Goal: Task Accomplishment & Management: Complete application form

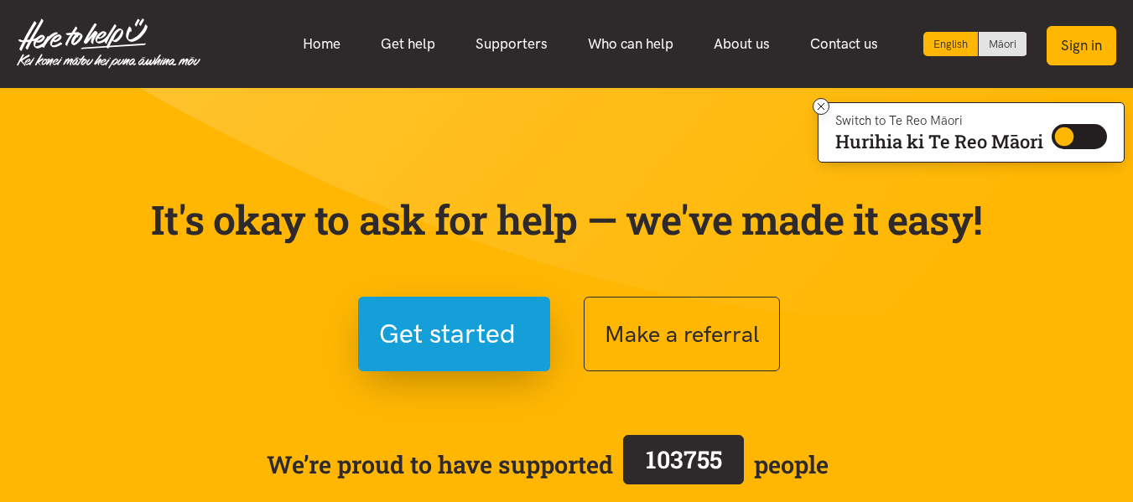
click at [1077, 50] on button "Sign in" at bounding box center [1081, 45] width 70 height 39
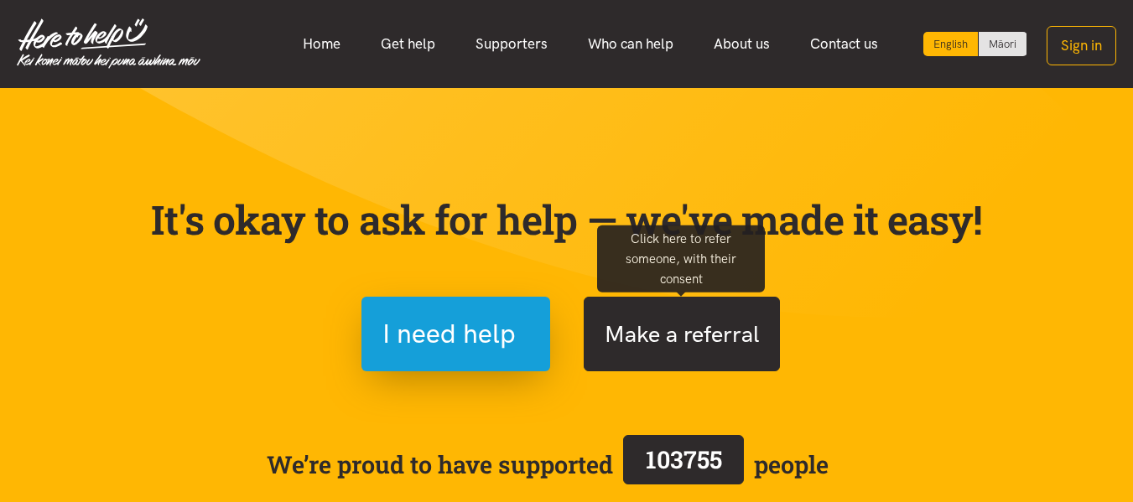
click at [732, 324] on button "Make a referral" at bounding box center [682, 334] width 196 height 75
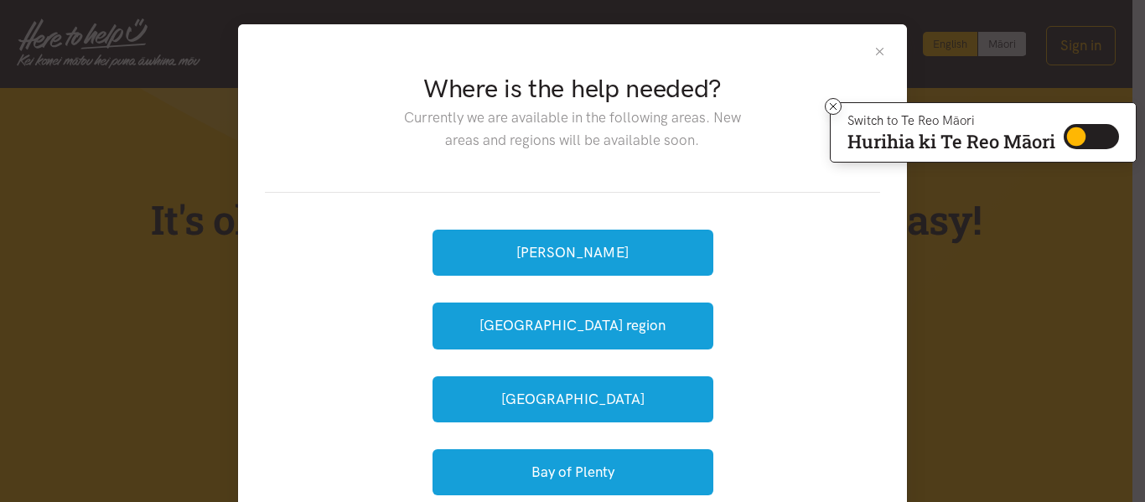
click at [880, 52] on button "Close" at bounding box center [880, 51] width 14 height 14
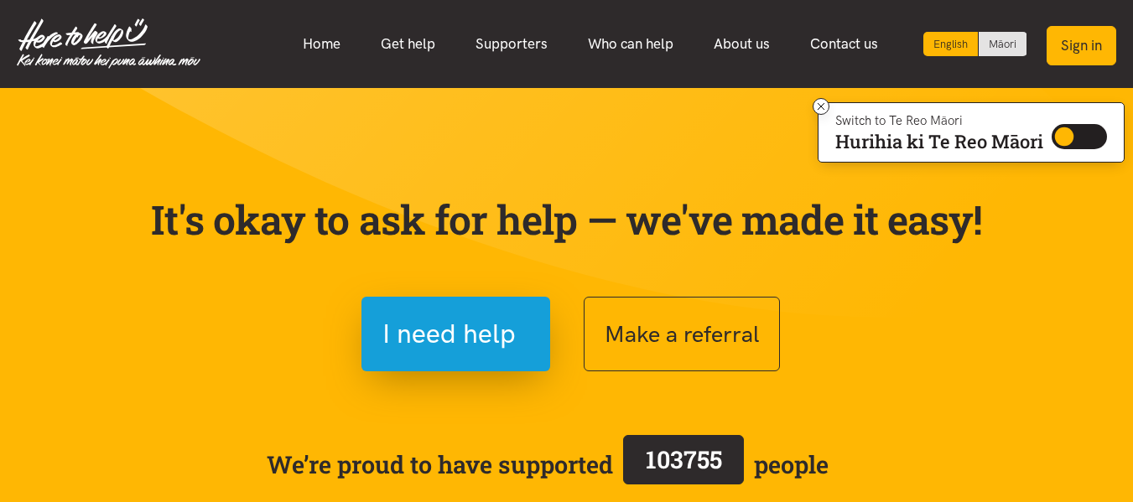
click at [1090, 62] on button "Sign in" at bounding box center [1081, 45] width 70 height 39
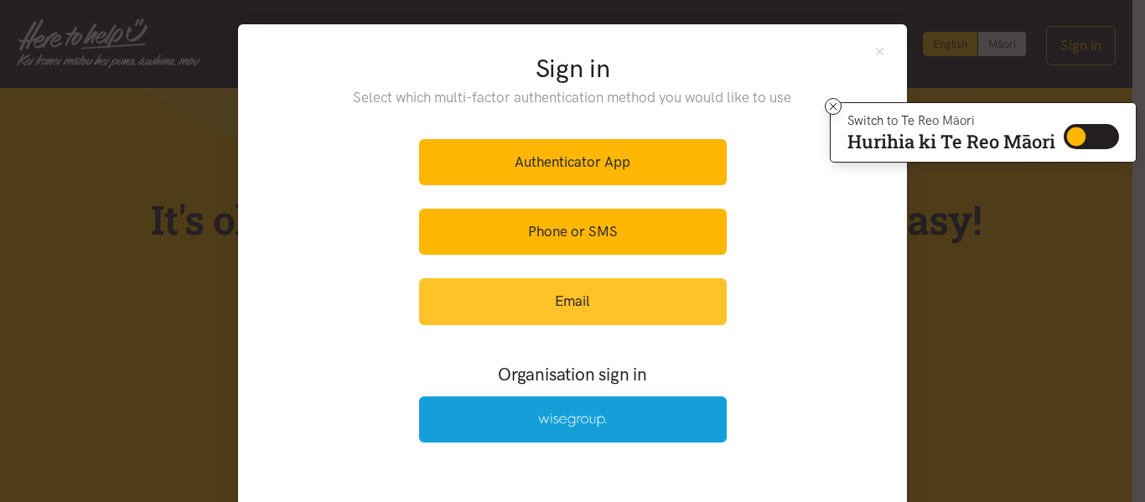
click at [537, 285] on link "Email" at bounding box center [573, 301] width 308 height 46
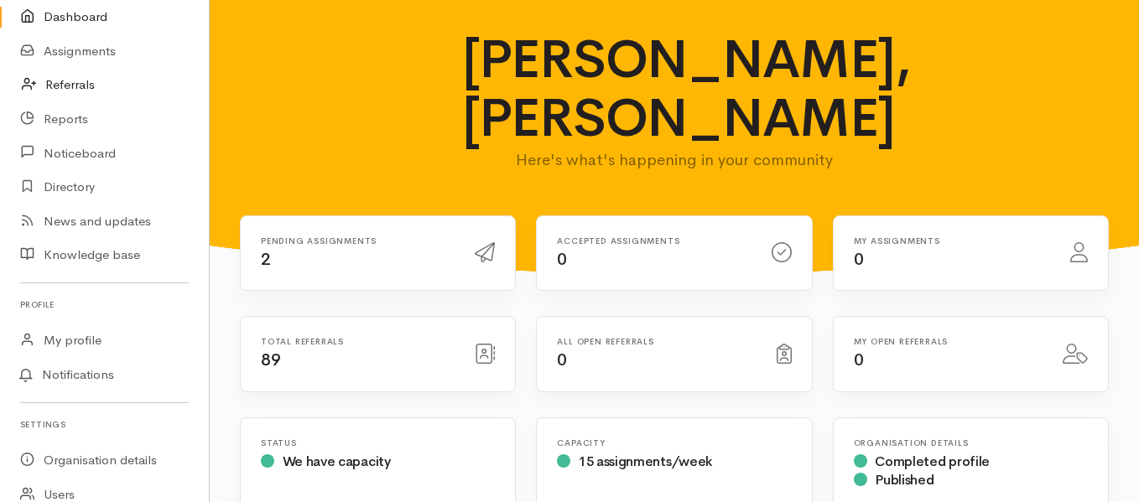
click at [101, 85] on link "Referrals" at bounding box center [104, 85] width 209 height 34
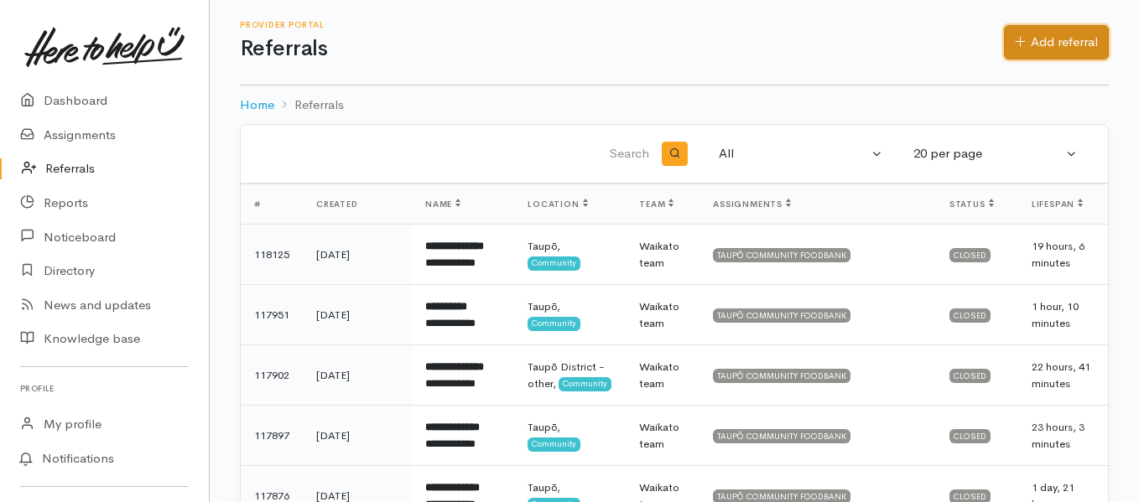
click at [1053, 47] on link "Add referral" at bounding box center [1056, 42] width 105 height 34
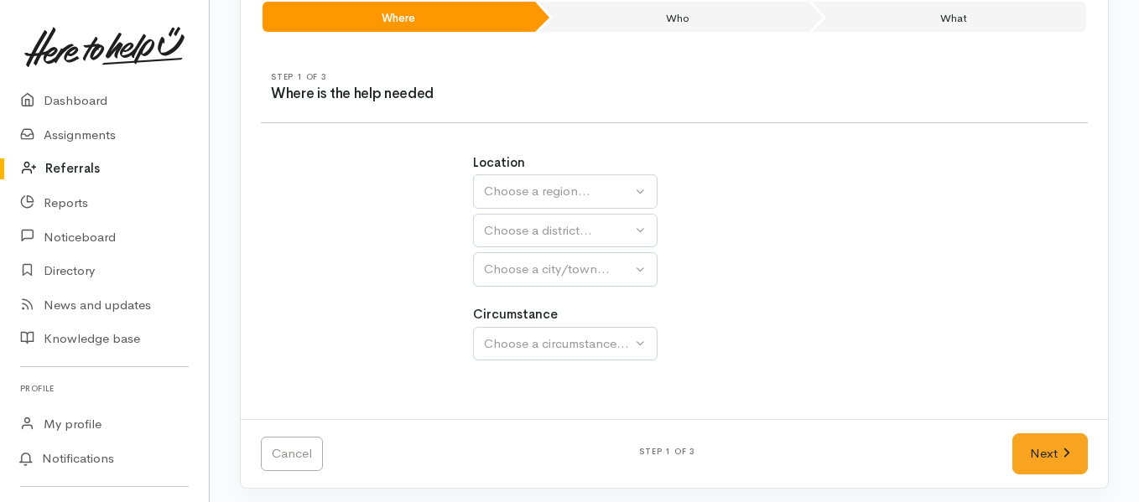
scroll to position [147, 0]
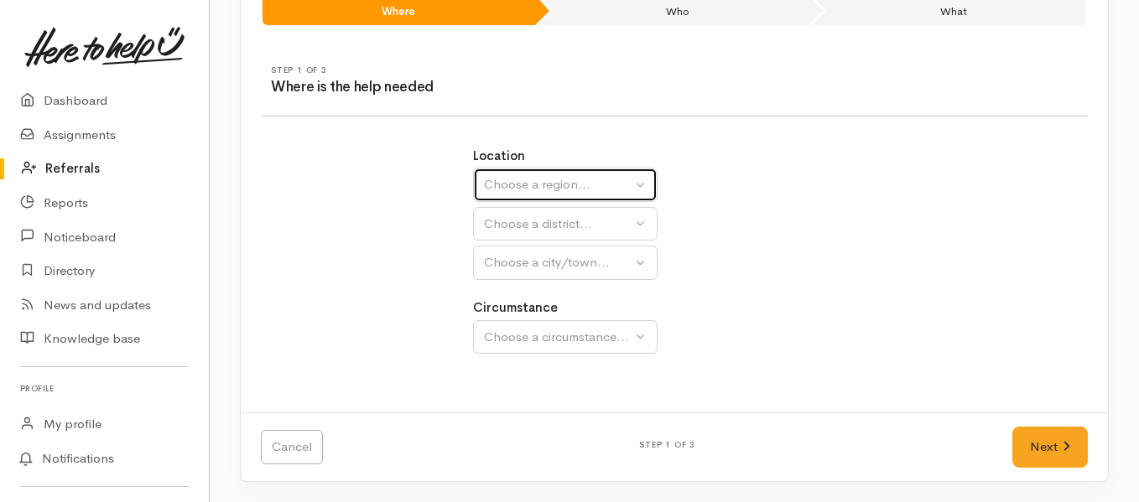
click at [624, 184] on div "Choose a region..." at bounding box center [558, 184] width 148 height 19
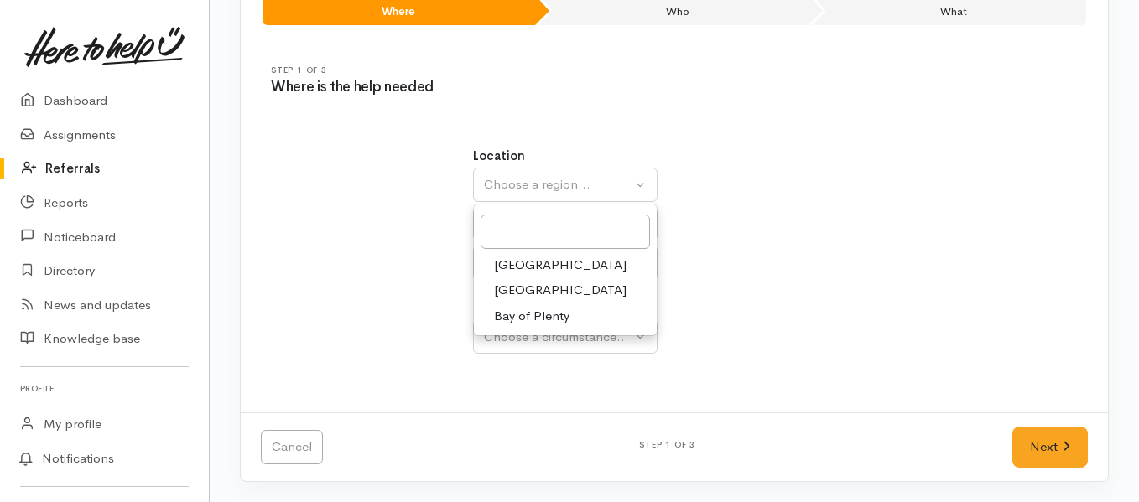
click at [570, 295] on link "[GEOGRAPHIC_DATA]" at bounding box center [565, 291] width 183 height 26
select select "3"
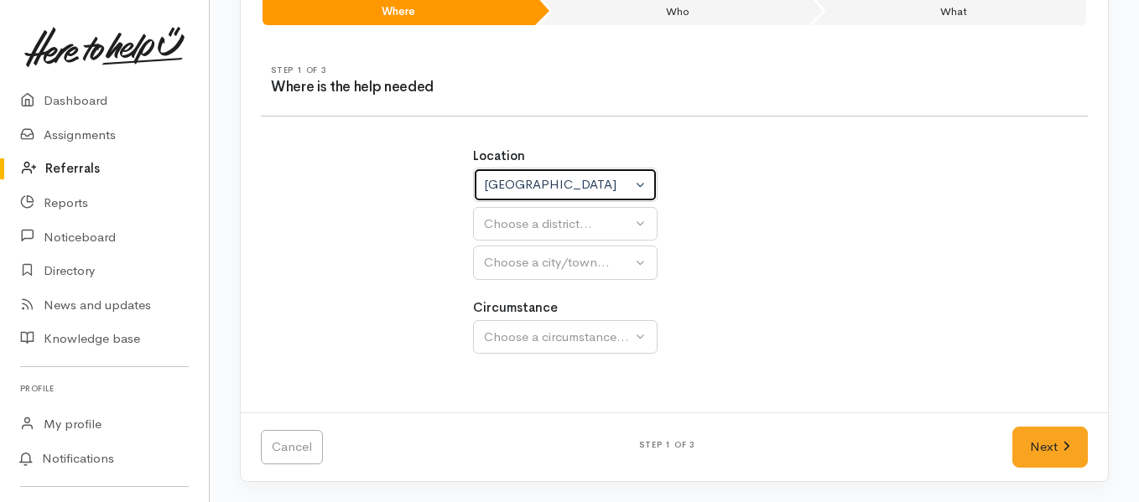
select select
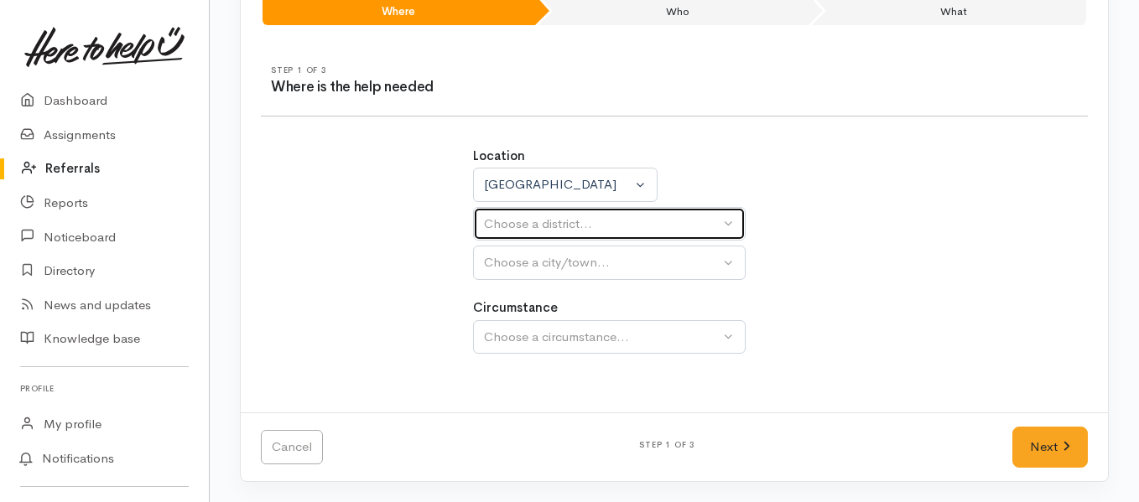
click at [583, 230] on div "Choose a district..." at bounding box center [602, 224] width 236 height 19
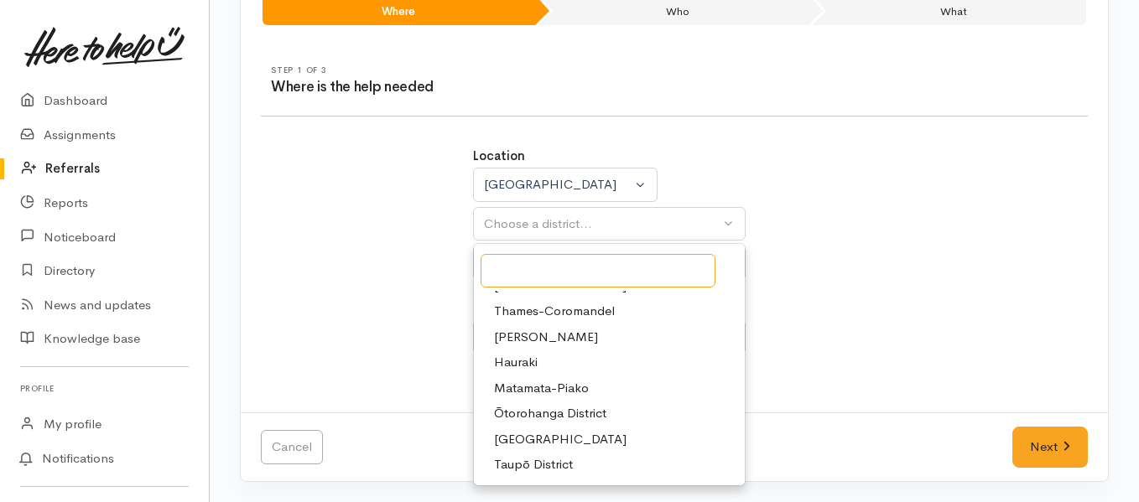
scroll to position [67, 0]
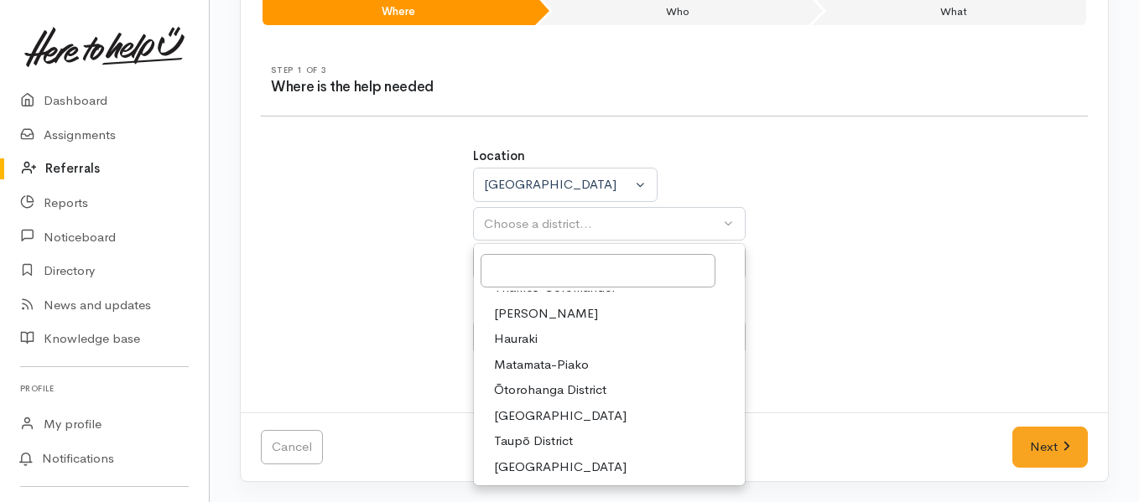
click at [548, 448] on span "Taupō District" at bounding box center [533, 441] width 79 height 19
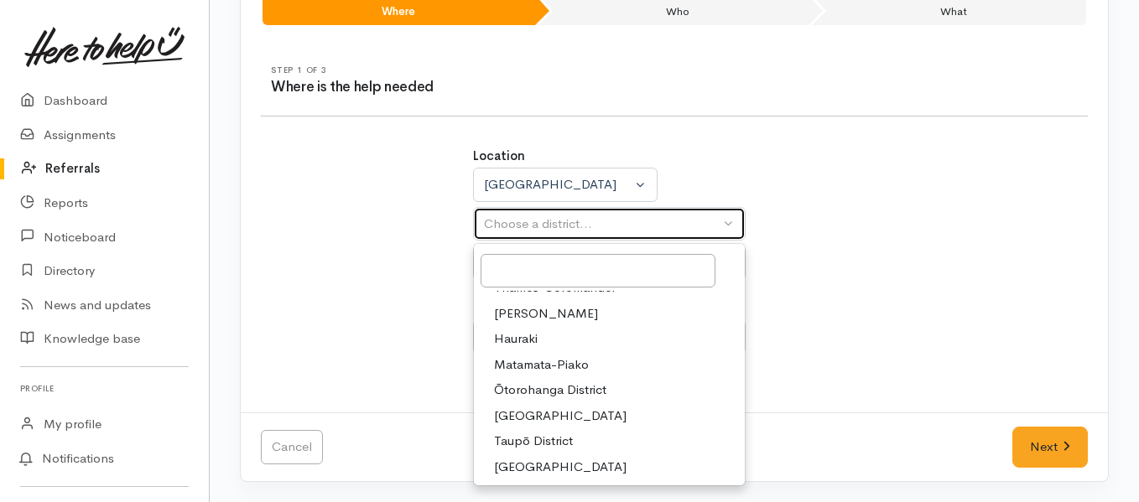
select select "14"
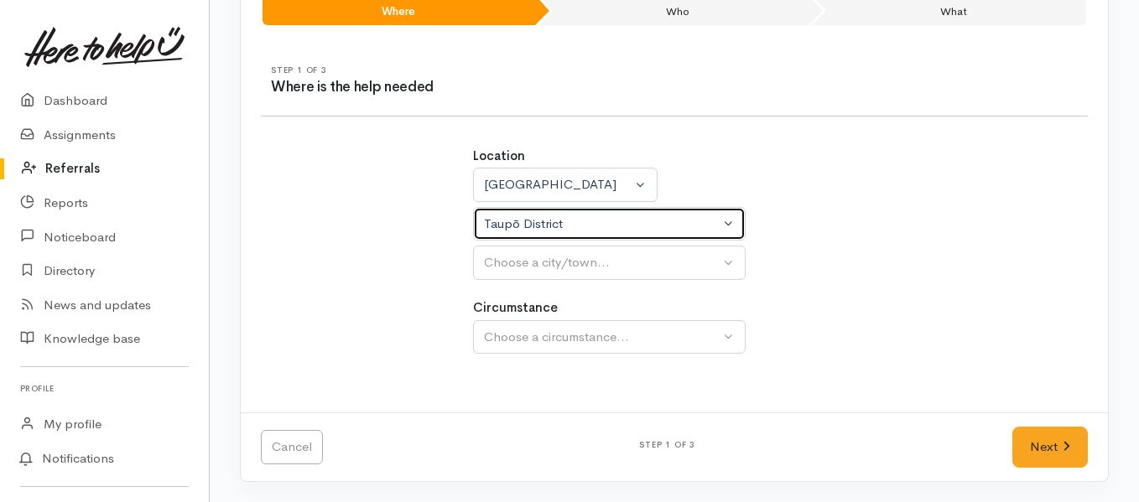
select select
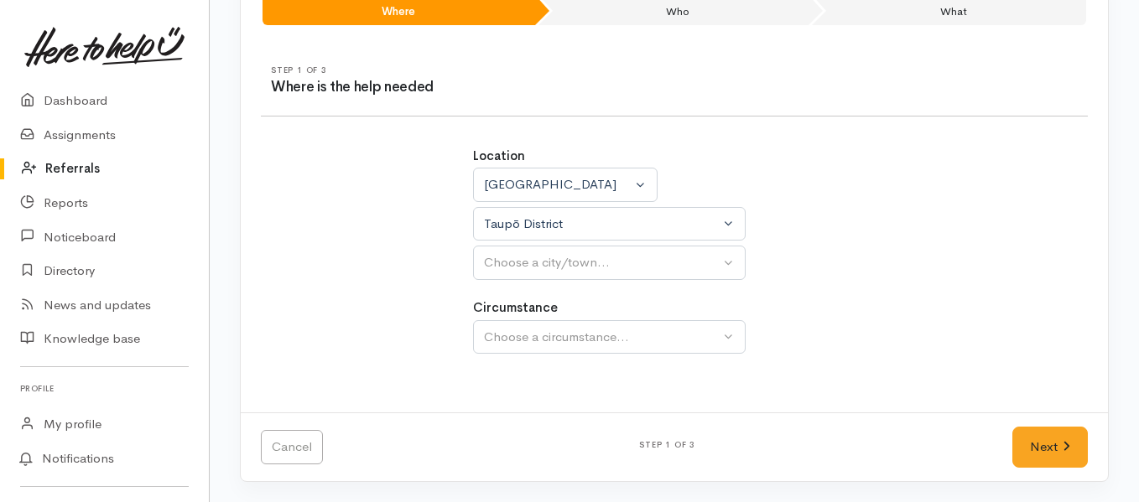
click at [563, 281] on div "Location [GEOGRAPHIC_DATA] [GEOGRAPHIC_DATA] [GEOGRAPHIC_DATA] [GEOGRAPHIC_DATA…" at bounding box center [674, 260] width 423 height 266
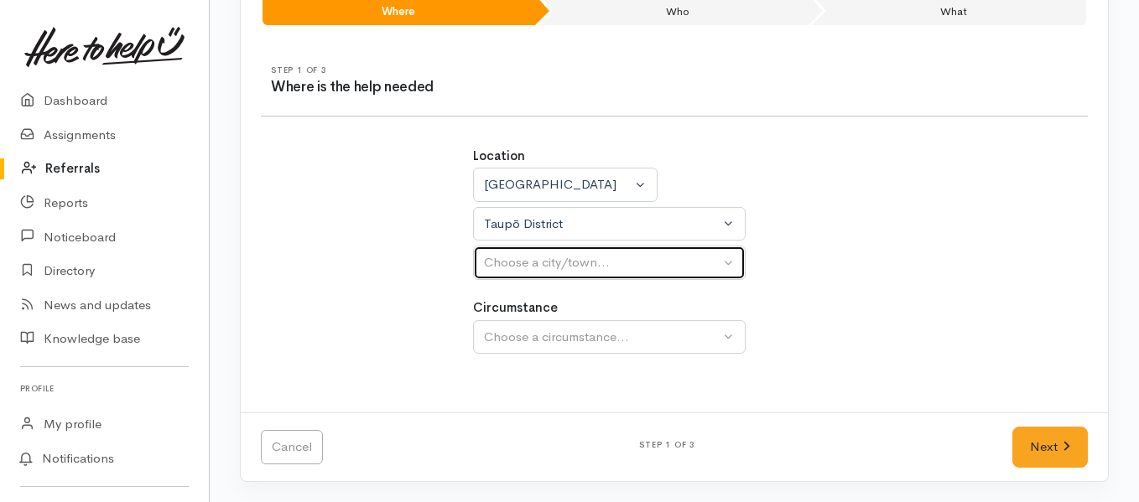
click at [564, 270] on div "Choose a city/town..." at bounding box center [602, 262] width 236 height 19
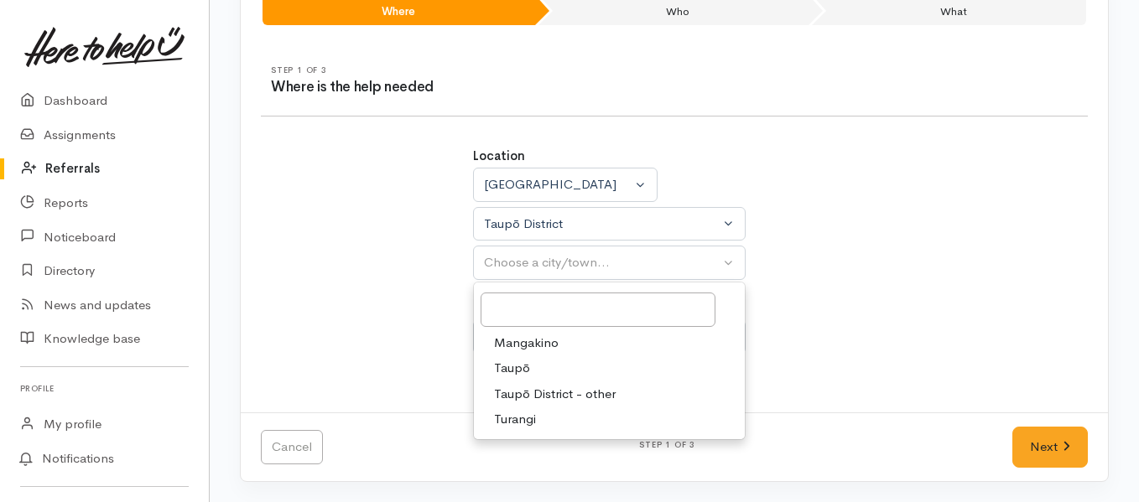
click at [522, 371] on span "Taupō" at bounding box center [512, 368] width 36 height 19
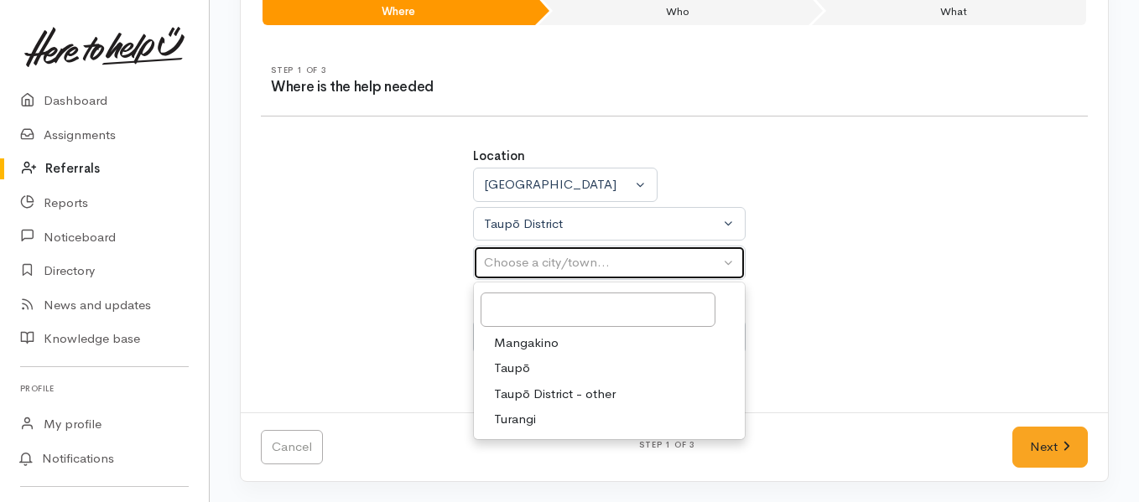
select select "183"
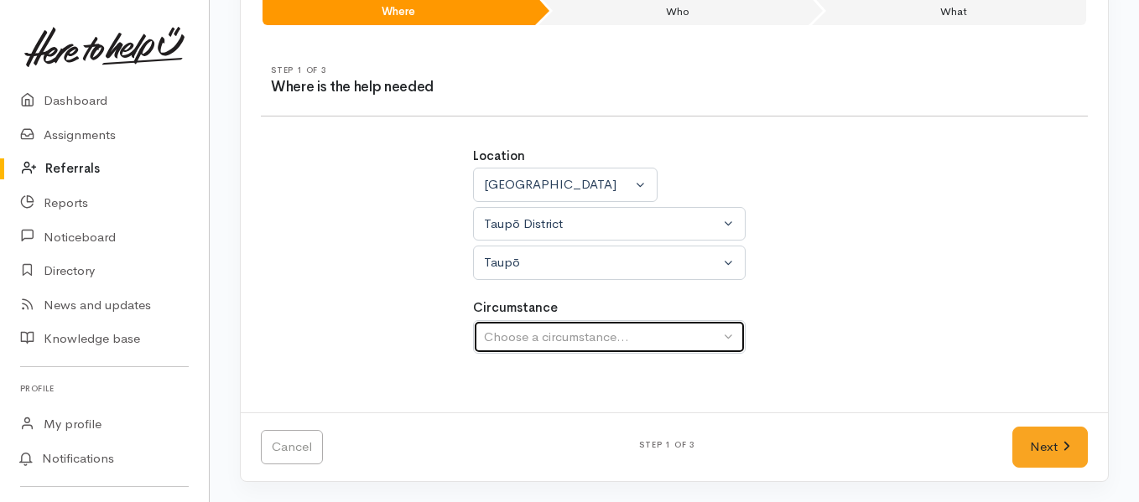
click at [546, 331] on div "Choose a circumstance..." at bounding box center [602, 337] width 236 height 19
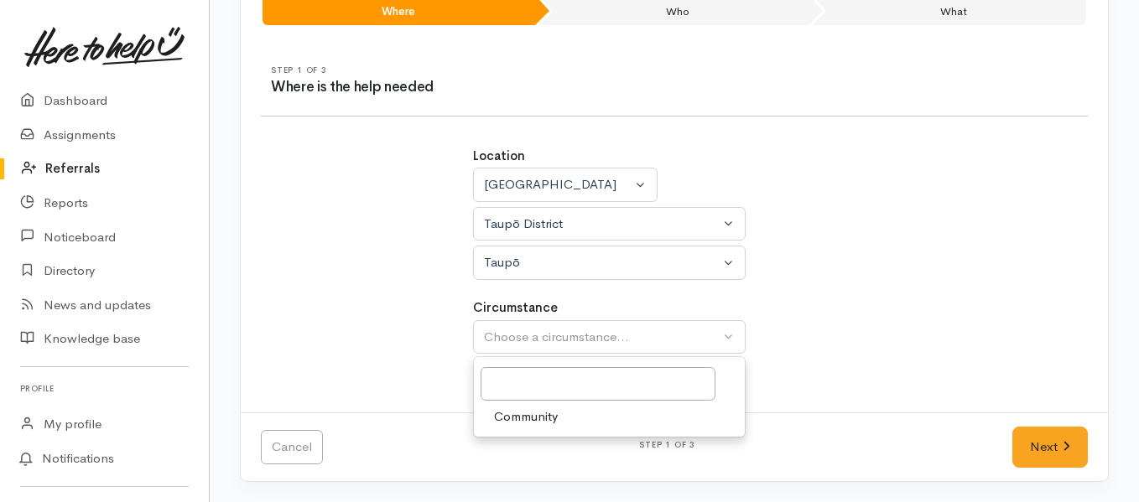
click at [542, 424] on span "Community" at bounding box center [526, 416] width 64 height 19
select select "2"
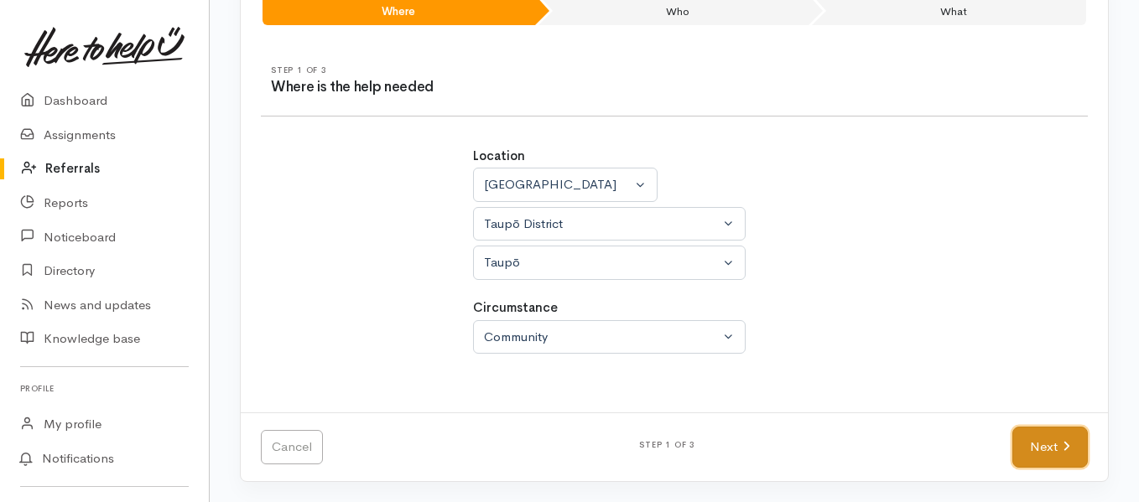
click at [1040, 439] on link "Next" at bounding box center [1049, 447] width 75 height 41
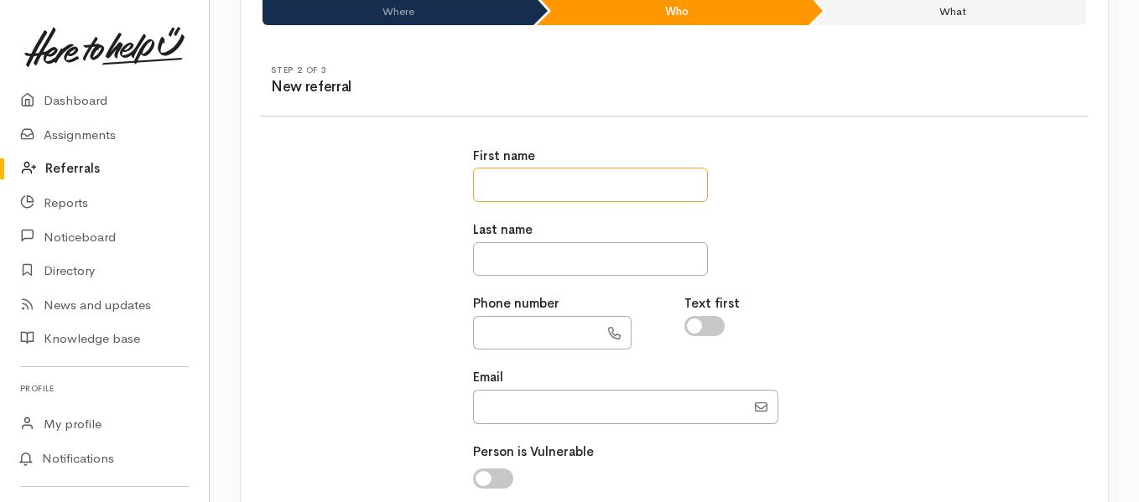
click at [570, 192] on input "text" at bounding box center [590, 185] width 235 height 34
type input "*******"
type input "**********"
click at [560, 333] on input "******" at bounding box center [536, 333] width 126 height 34
type input "**********"
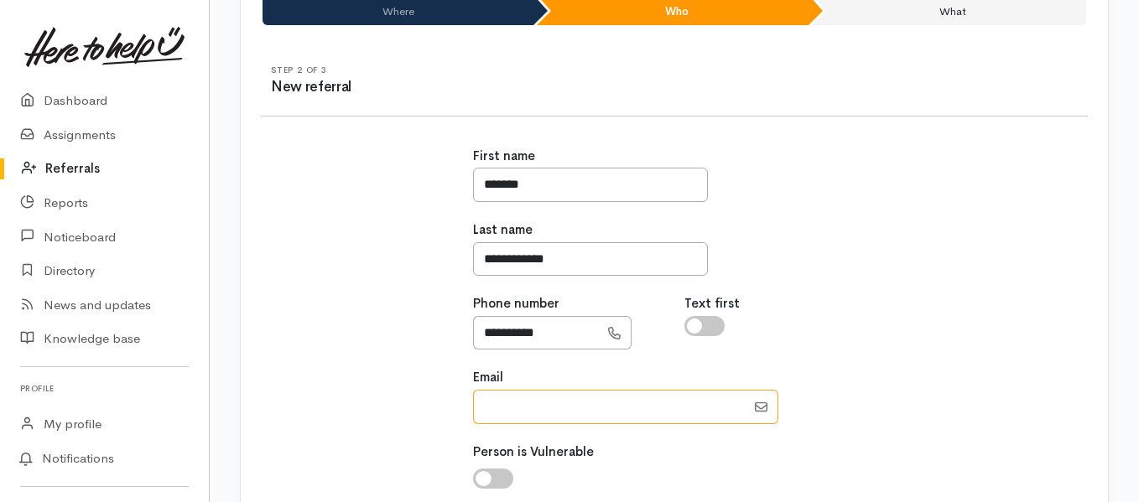
click at [547, 407] on input "Email" at bounding box center [609, 407] width 272 height 34
paste input "[EMAIL_ADDRESS][DOMAIN_NAME]"
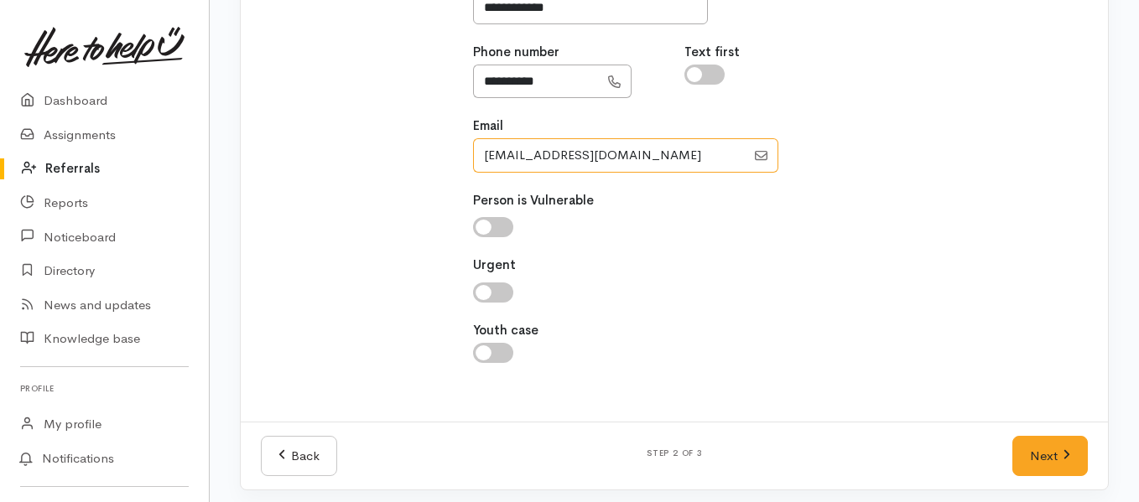
scroll to position [407, 0]
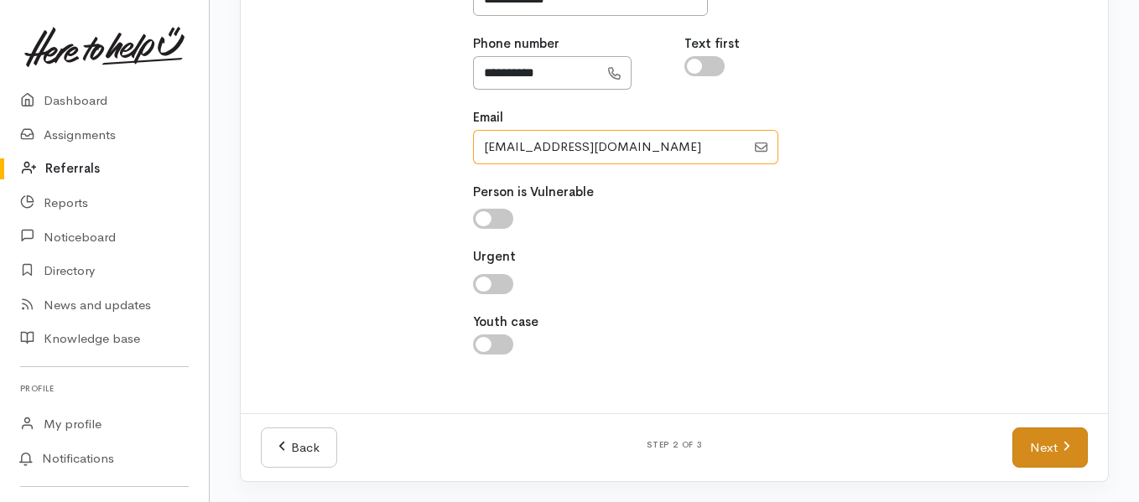
type input "[EMAIL_ADDRESS][DOMAIN_NAME]"
click at [1031, 450] on link "Next" at bounding box center [1049, 448] width 75 height 41
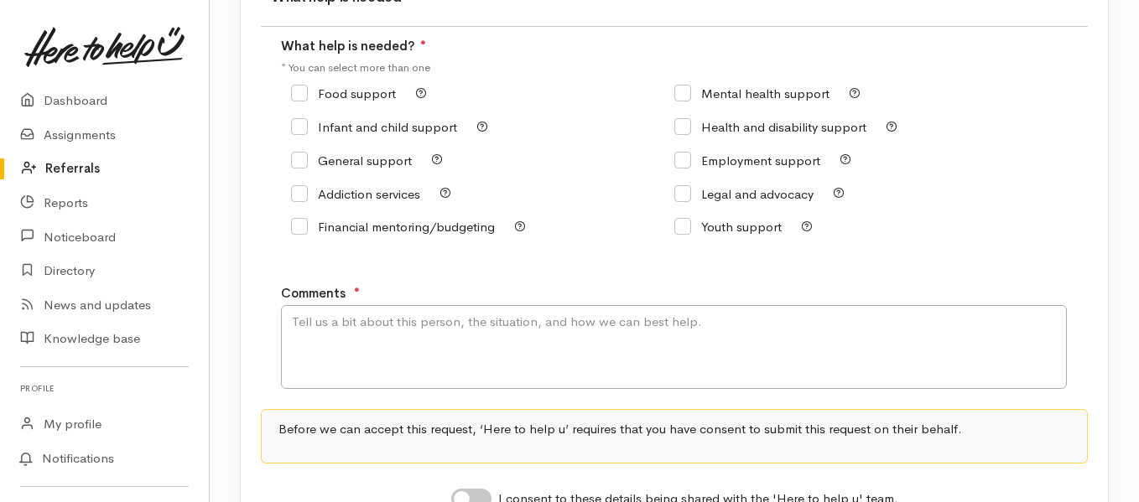
scroll to position [207, 0]
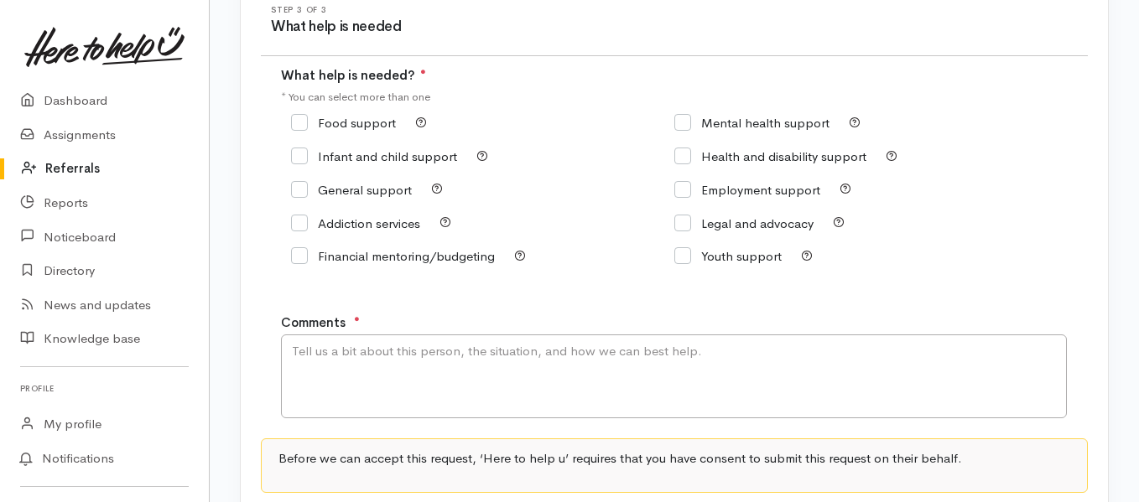
click at [309, 122] on input "Food support" at bounding box center [343, 123] width 105 height 13
checkbox input "true"
click at [483, 351] on textarea "Comments" at bounding box center [674, 377] width 786 height 84
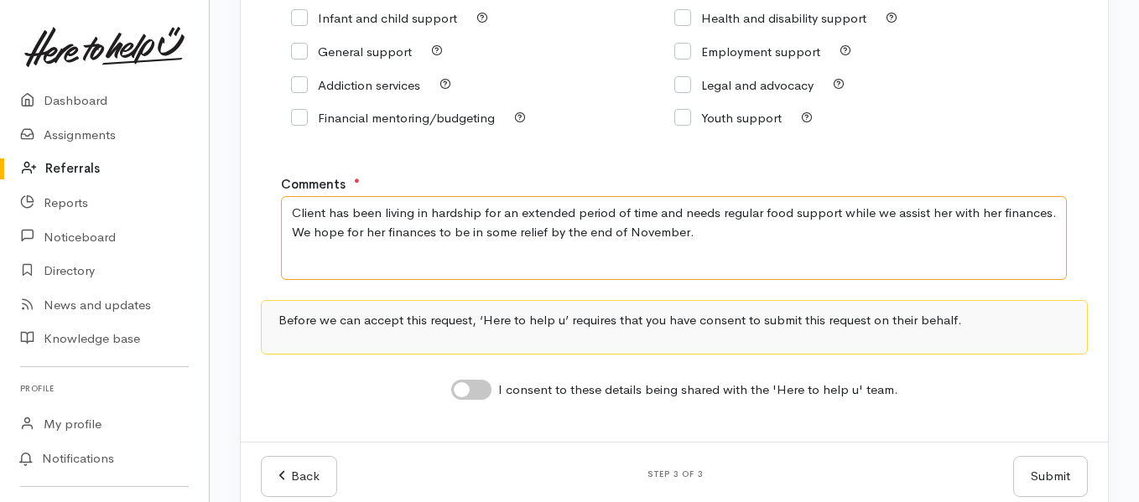
scroll to position [375, 0]
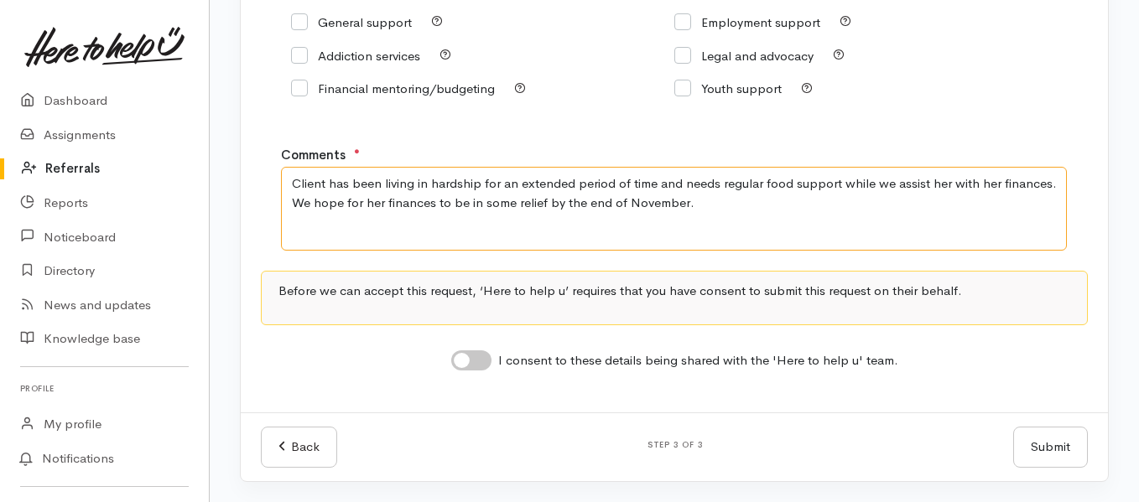
type textarea "Client has been living in hardship for an extended period of time and needs reg…"
click at [482, 360] on input "I consent to these details being shared with the 'Here to help u' team." at bounding box center [471, 360] width 40 height 20
checkbox input "true"
click at [1031, 444] on button "Submit" at bounding box center [1050, 447] width 75 height 41
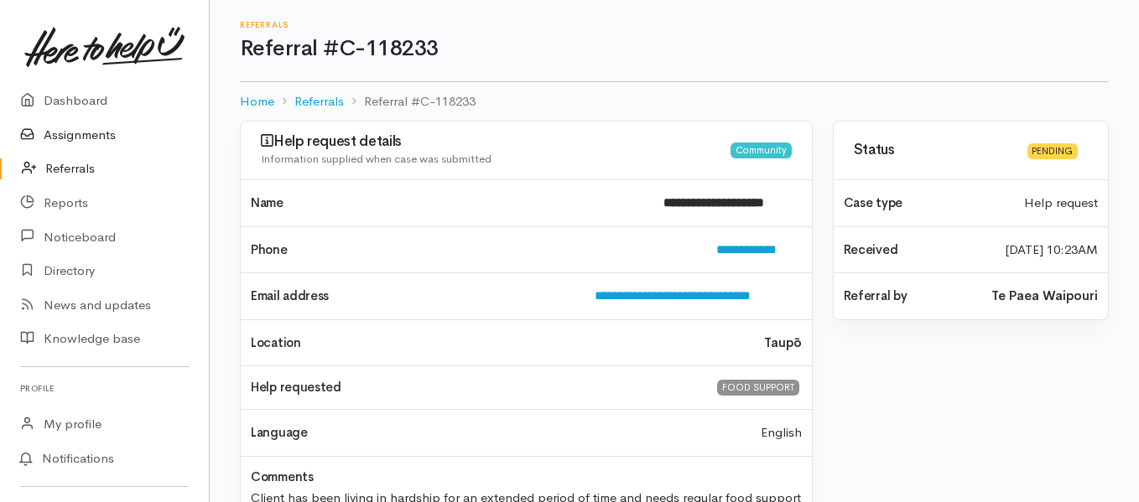
click at [89, 137] on link "Assignments" at bounding box center [104, 135] width 209 height 34
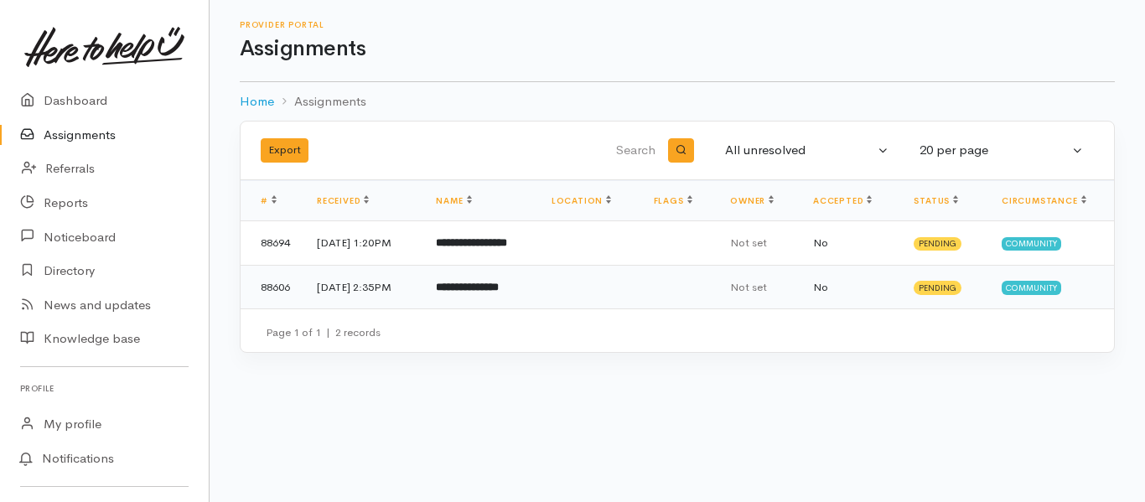
click at [488, 282] on b "**********" at bounding box center [467, 287] width 63 height 11
